Goal: Task Accomplishment & Management: Use online tool/utility

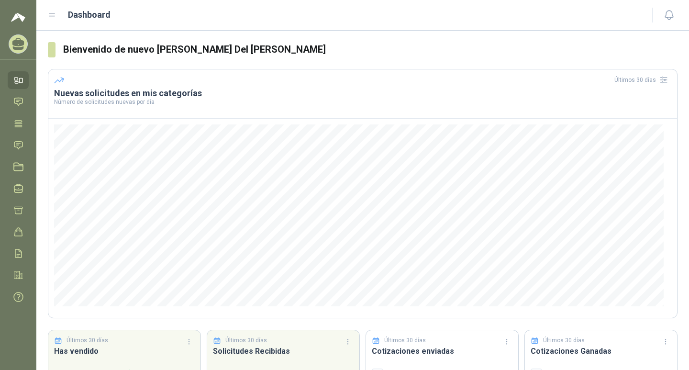
scroll to position [61, 0]
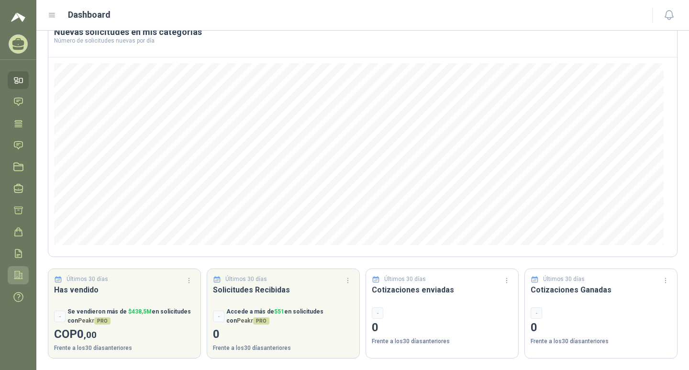
click at [19, 275] on icon at bounding box center [18, 275] width 8 height 8
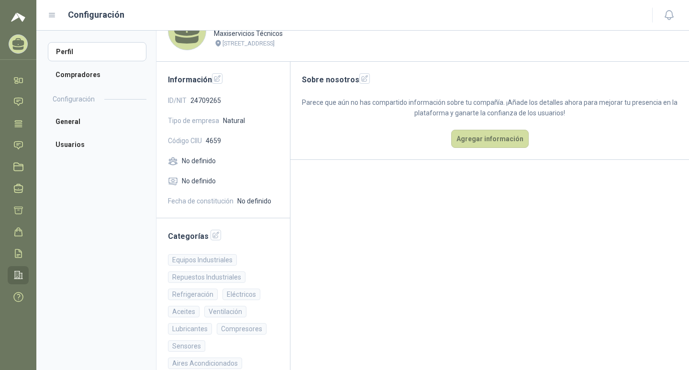
scroll to position [46, 0]
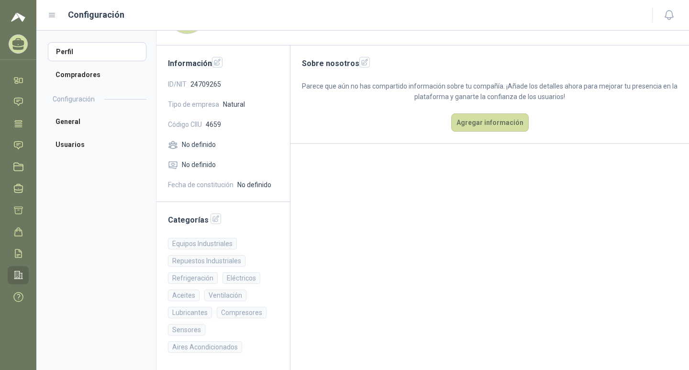
click at [203, 240] on div "Equipos Industriales" at bounding box center [202, 243] width 69 height 11
click at [72, 143] on li "Usuarios" at bounding box center [97, 144] width 99 height 19
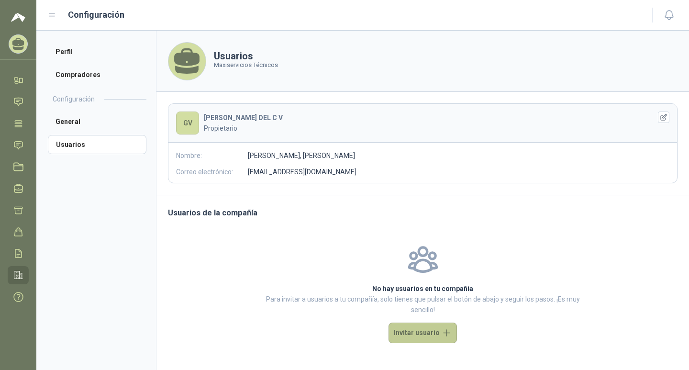
click at [447, 333] on button "Invitar usuario" at bounding box center [422, 332] width 68 height 21
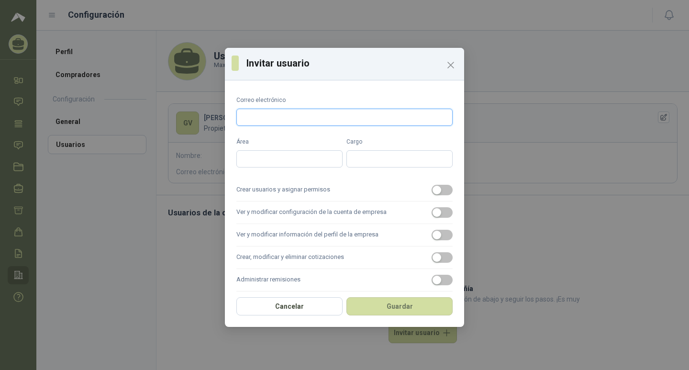
click at [250, 120] on input "Correo electrónico" at bounding box center [344, 117] width 216 height 17
type input "*"
click at [449, 66] on icon "Close" at bounding box center [450, 64] width 11 height 11
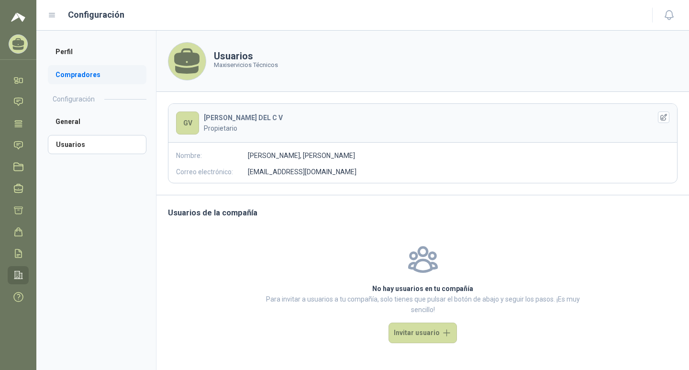
click at [83, 76] on li "Compradores" at bounding box center [97, 74] width 99 height 19
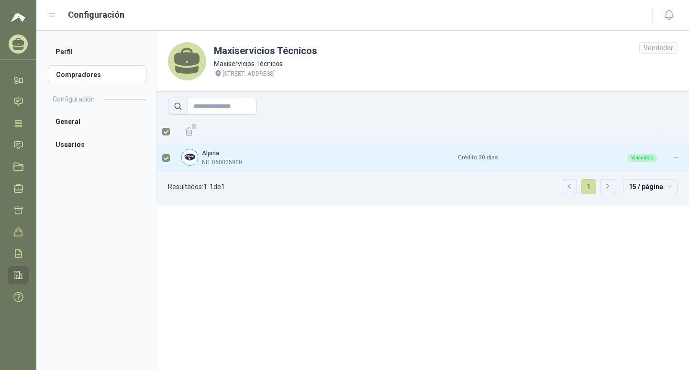
drag, startPoint x: 453, startPoint y: 235, endPoint x: 287, endPoint y: 177, distance: 175.3
click at [452, 234] on section "Maxiservicios Técnicos Maxiservicios Técnicos [STREET_ADDRESS] 1 Alpina NIT 860…" at bounding box center [422, 200] width 533 height 339
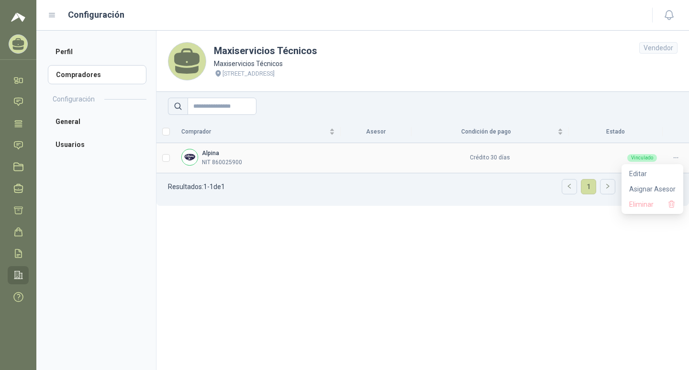
click at [675, 156] on icon at bounding box center [675, 157] width 7 height 7
click at [642, 173] on span "Editar" at bounding box center [652, 173] width 46 height 11
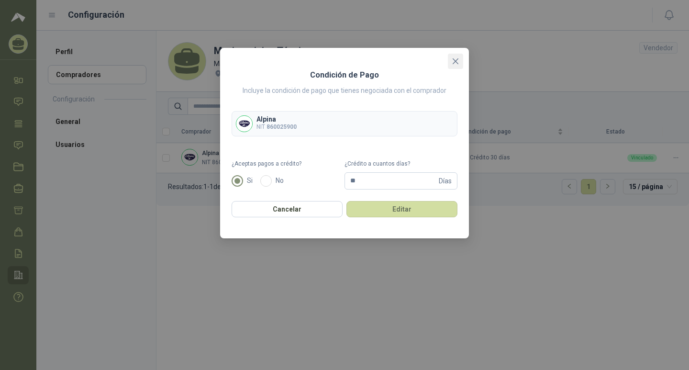
click at [456, 60] on icon "close" at bounding box center [455, 61] width 6 height 6
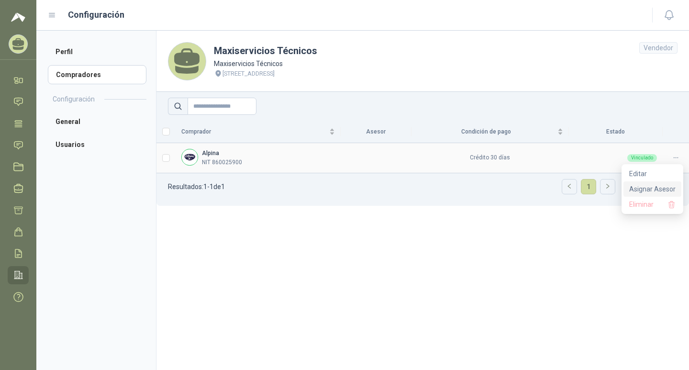
click at [669, 188] on span "Asignar Asesor" at bounding box center [652, 189] width 46 height 11
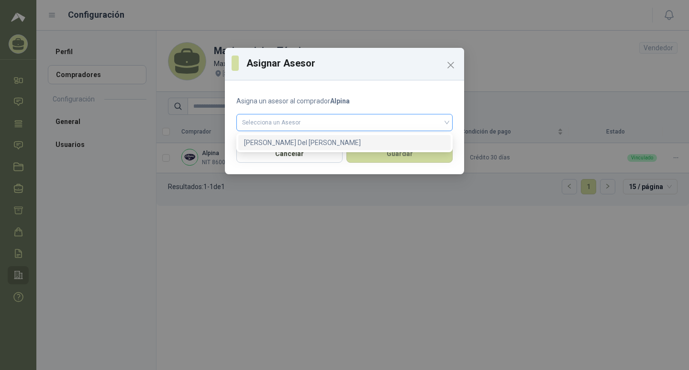
click at [447, 122] on div "Selecciona un Asesor" at bounding box center [344, 122] width 216 height 17
click at [450, 65] on icon "Close" at bounding box center [450, 64] width 11 height 11
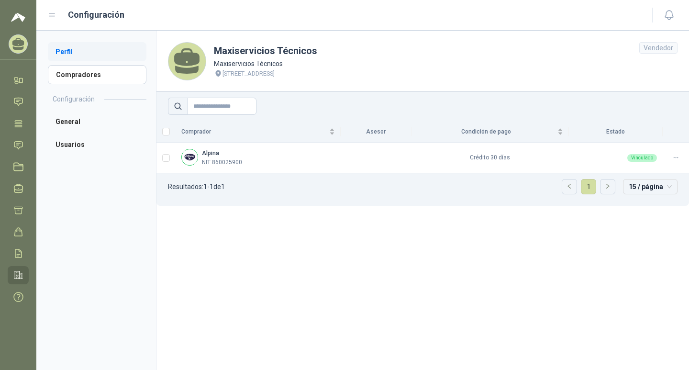
click at [66, 52] on li "Perfil" at bounding box center [97, 51] width 99 height 19
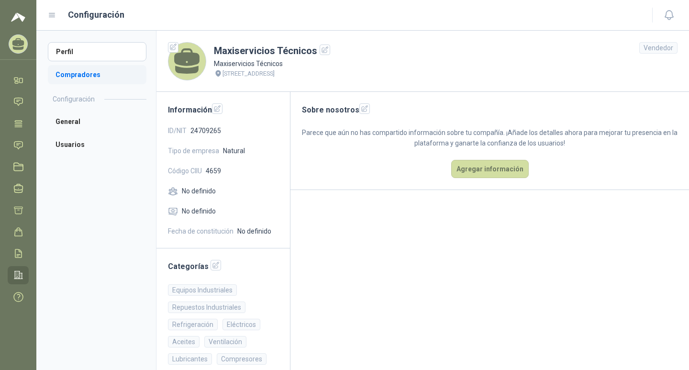
drag, startPoint x: 72, startPoint y: 70, endPoint x: 139, endPoint y: 82, distance: 68.0
click at [72, 70] on li "Compradores" at bounding box center [97, 74] width 99 height 19
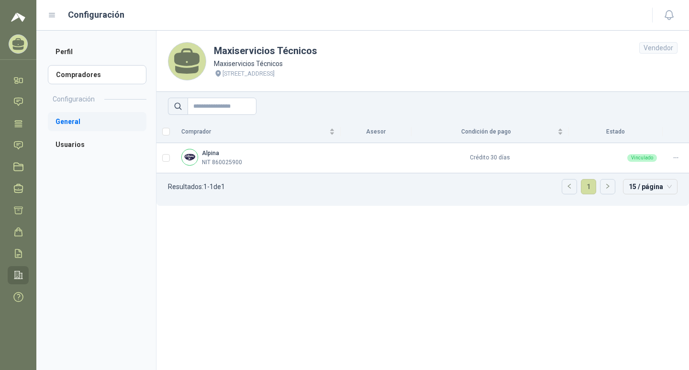
click at [72, 117] on li "General" at bounding box center [97, 121] width 99 height 19
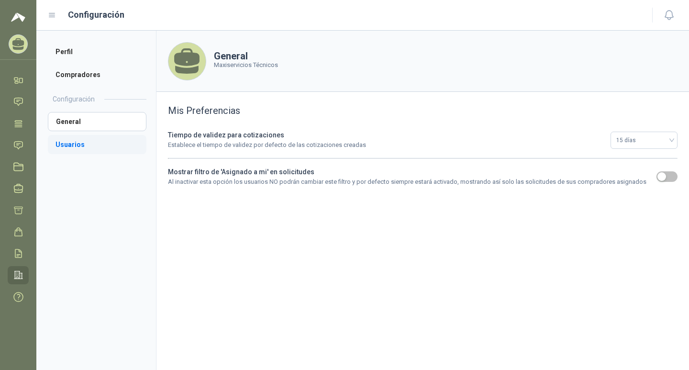
click at [66, 143] on li "Usuarios" at bounding box center [97, 144] width 99 height 19
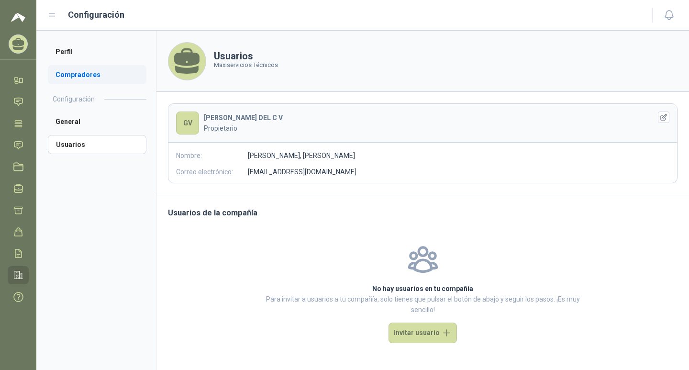
click at [80, 71] on li "Compradores" at bounding box center [97, 74] width 99 height 19
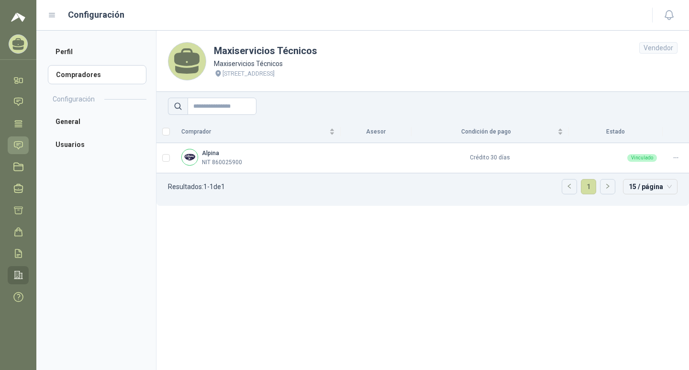
click at [21, 145] on icon at bounding box center [18, 145] width 10 height 10
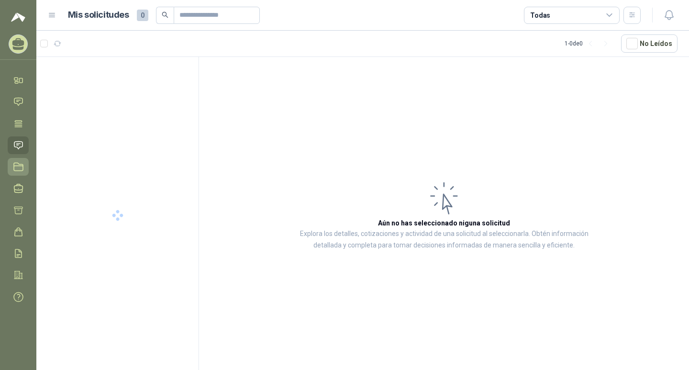
click at [23, 166] on icon at bounding box center [18, 167] width 9 height 8
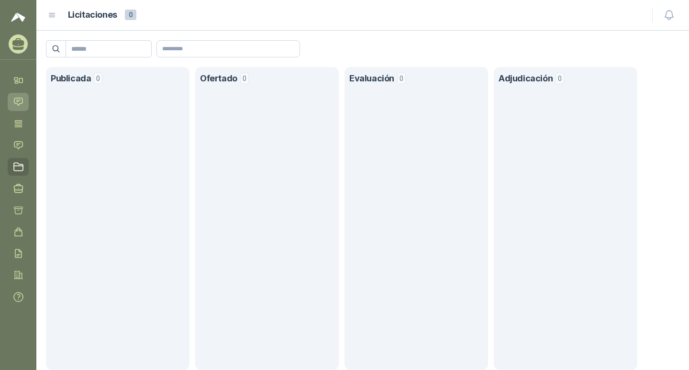
click at [18, 98] on icon at bounding box center [18, 102] width 10 height 10
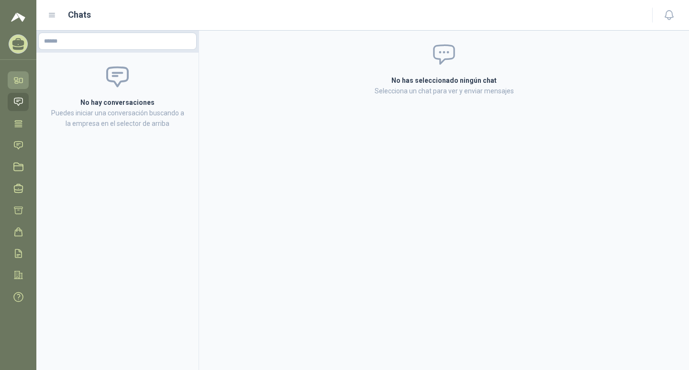
click at [20, 80] on icon at bounding box center [21, 80] width 3 height 4
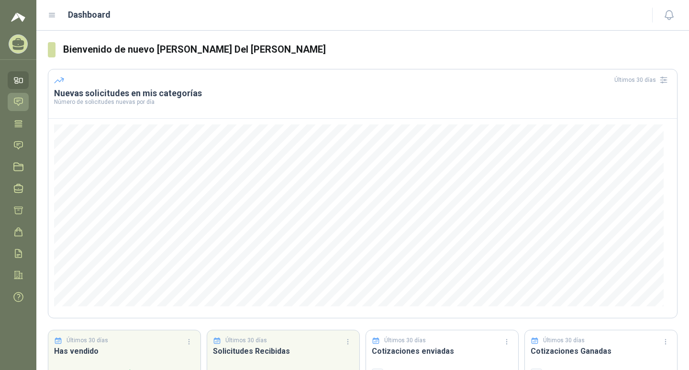
click at [18, 101] on icon at bounding box center [18, 102] width 8 height 8
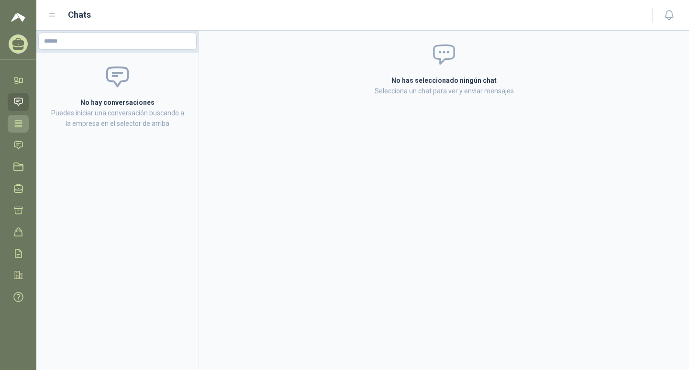
drag, startPoint x: 15, startPoint y: 123, endPoint x: 22, endPoint y: 134, distance: 13.1
click at [15, 124] on icon at bounding box center [18, 124] width 10 height 10
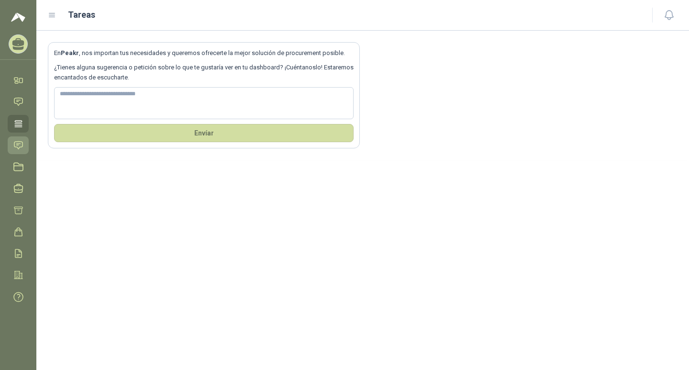
click at [16, 146] on icon at bounding box center [18, 145] width 10 height 10
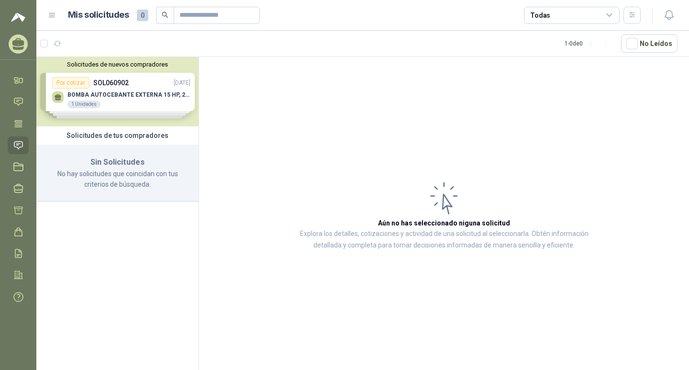
click at [116, 94] on div "Solicitudes de nuevos compradores Por cotizar SOL060902 [DATE] BOMBA AUTOCEBANT…" at bounding box center [117, 91] width 162 height 69
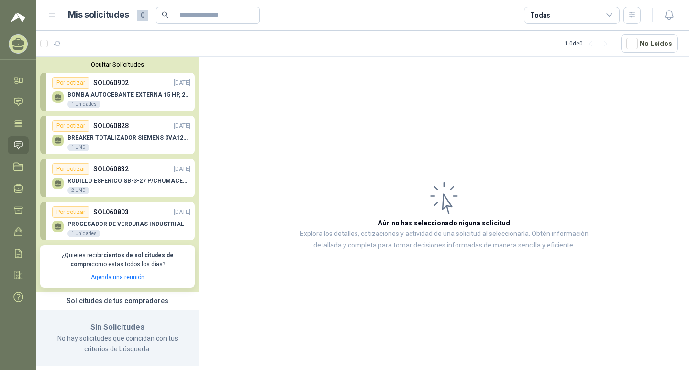
click at [136, 96] on p "BOMBA AUTOCEBANTE EXTERNA 15 HP, 220/440 V ALTURA MAX 60MTS, CAUDAL MAX 423GPM" at bounding box center [128, 94] width 123 height 7
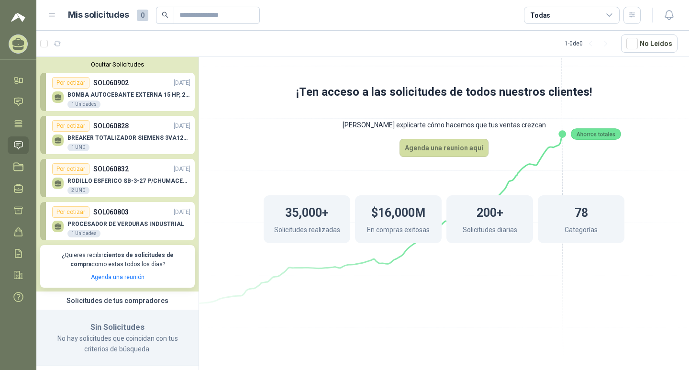
click at [609, 16] on icon at bounding box center [608, 15] width 5 height 2
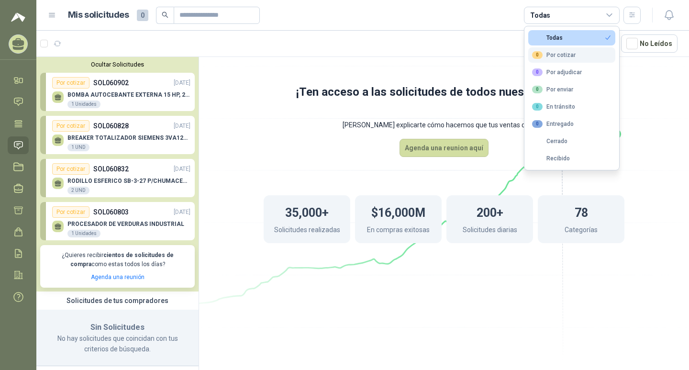
click at [559, 57] on div "0 Por cotizar" at bounding box center [554, 55] width 44 height 8
click at [559, 36] on div "Todas" at bounding box center [547, 37] width 31 height 7
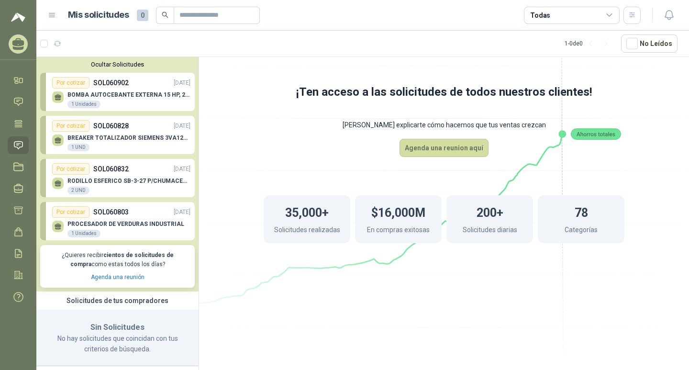
click at [111, 95] on p "BOMBA AUTOCEBANTE EXTERNA 15 HP, 220/440 V ALTURA MAX 60MTS, CAUDAL MAX 423GPM" at bounding box center [128, 94] width 123 height 7
click at [120, 91] on div "BOMBA AUTOCEBANTE EXTERNA 15 HP, 220/440 V ALTURA MAX 60MTS, CAUDAL MAX 423GPM …" at bounding box center [121, 98] width 138 height 20
